Goal: Information Seeking & Learning: Learn about a topic

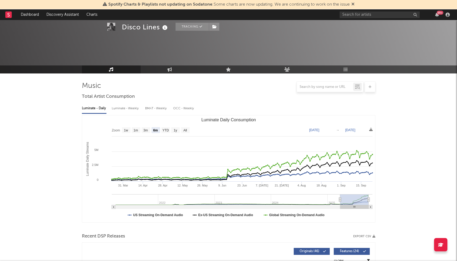
select select "6m"
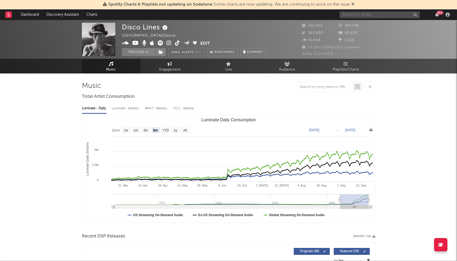
click at [354, 11] on input "text" at bounding box center [380, 14] width 80 height 7
click at [358, 13] on input "[PERSON_NAME]" at bounding box center [380, 14] width 80 height 7
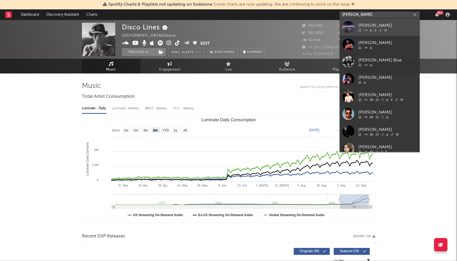
type input "[PERSON_NAME]"
click at [352, 27] on div at bounding box center [348, 27] width 12 height 12
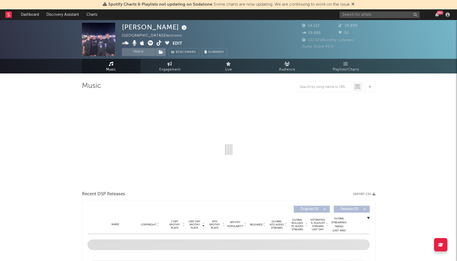
select select "6m"
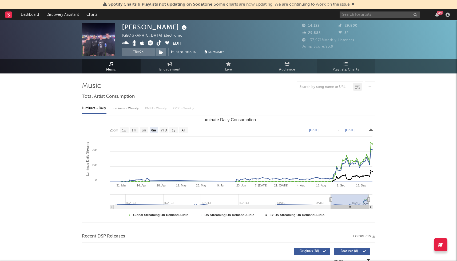
click at [344, 65] on icon at bounding box center [346, 64] width 5 height 4
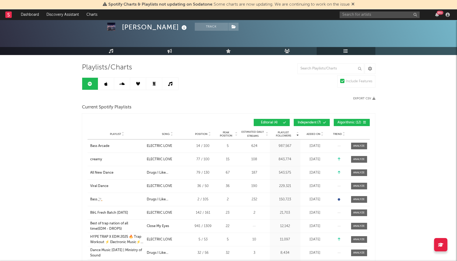
scroll to position [19, 0]
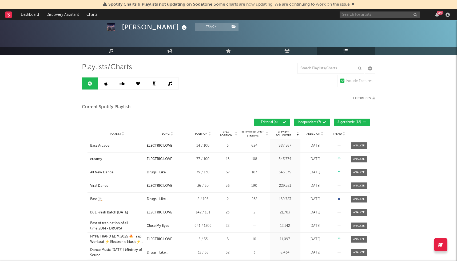
click at [315, 134] on span "Added On" at bounding box center [314, 133] width 14 height 3
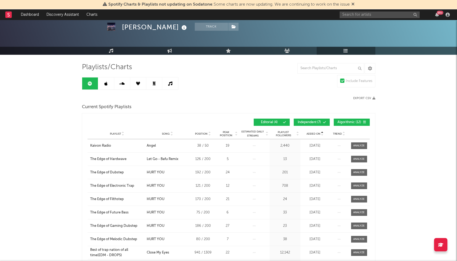
click at [315, 134] on span "Added On" at bounding box center [314, 133] width 14 height 3
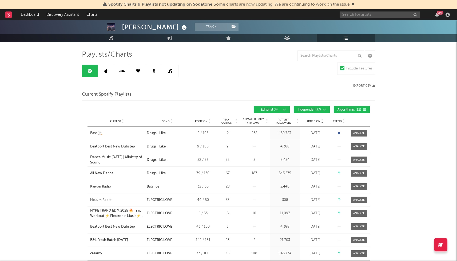
scroll to position [32, 0]
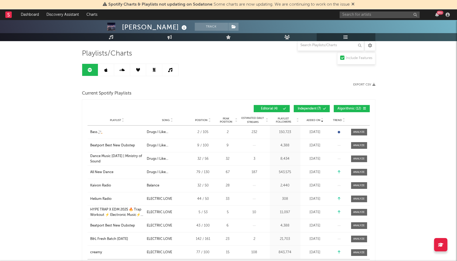
click at [103, 73] on link at bounding box center [106, 70] width 16 height 12
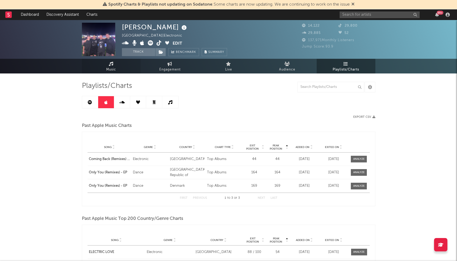
click at [112, 69] on span "Music" at bounding box center [111, 69] width 10 height 6
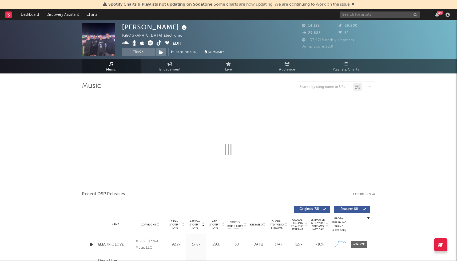
select select "6m"
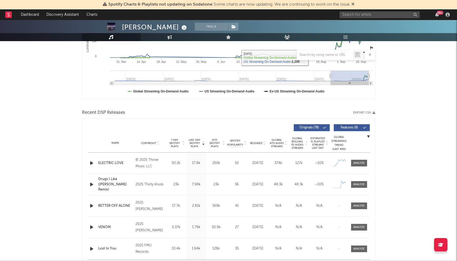
scroll to position [125, 0]
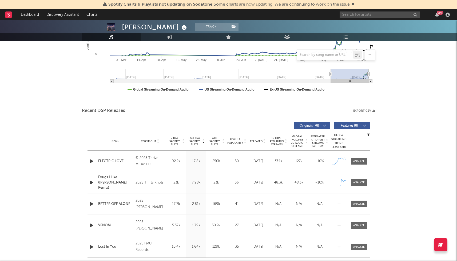
click at [177, 142] on span "7 Day Spotify Plays" at bounding box center [175, 141] width 14 height 10
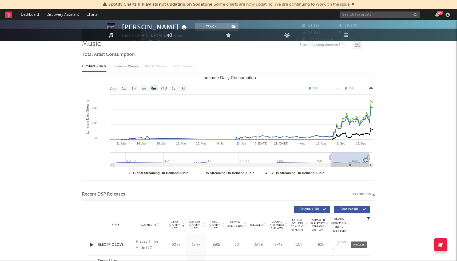
scroll to position [5, 0]
